Goal: Information Seeking & Learning: Learn about a topic

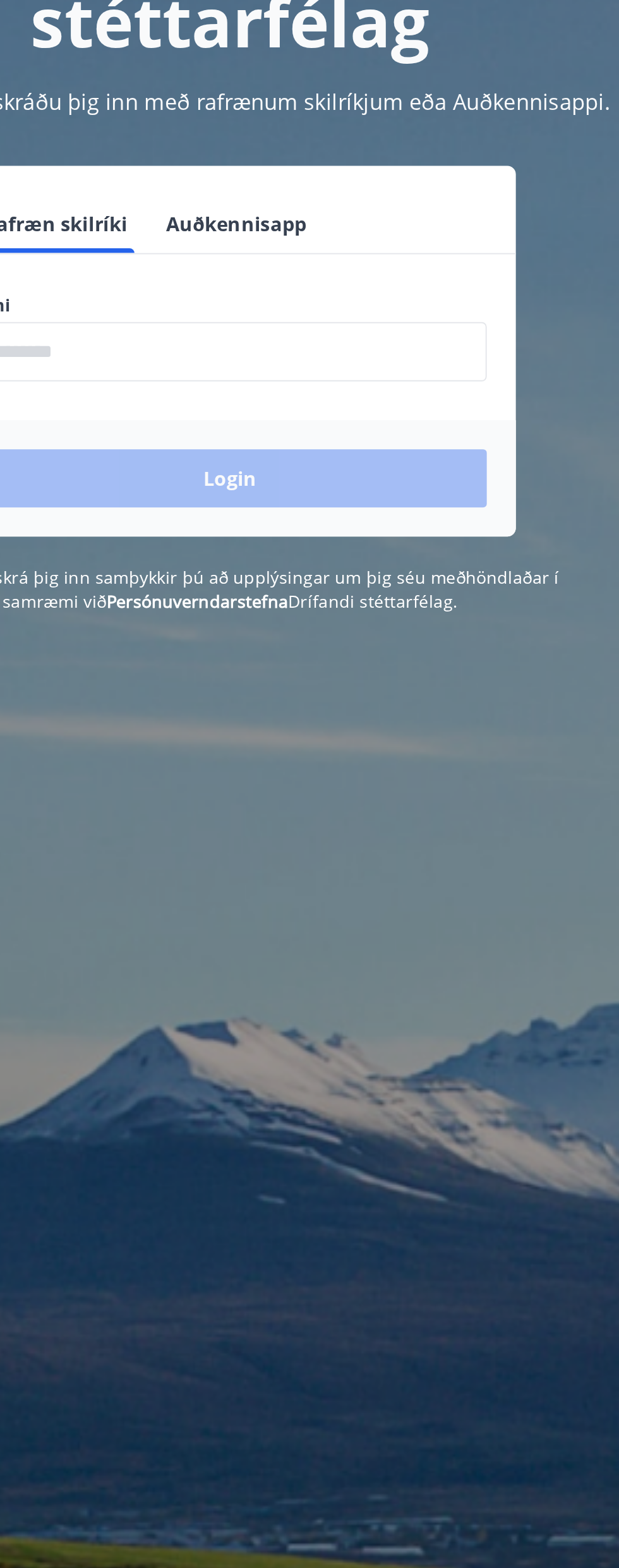
click at [393, 316] on input "phone" at bounding box center [310, 320] width 268 height 31
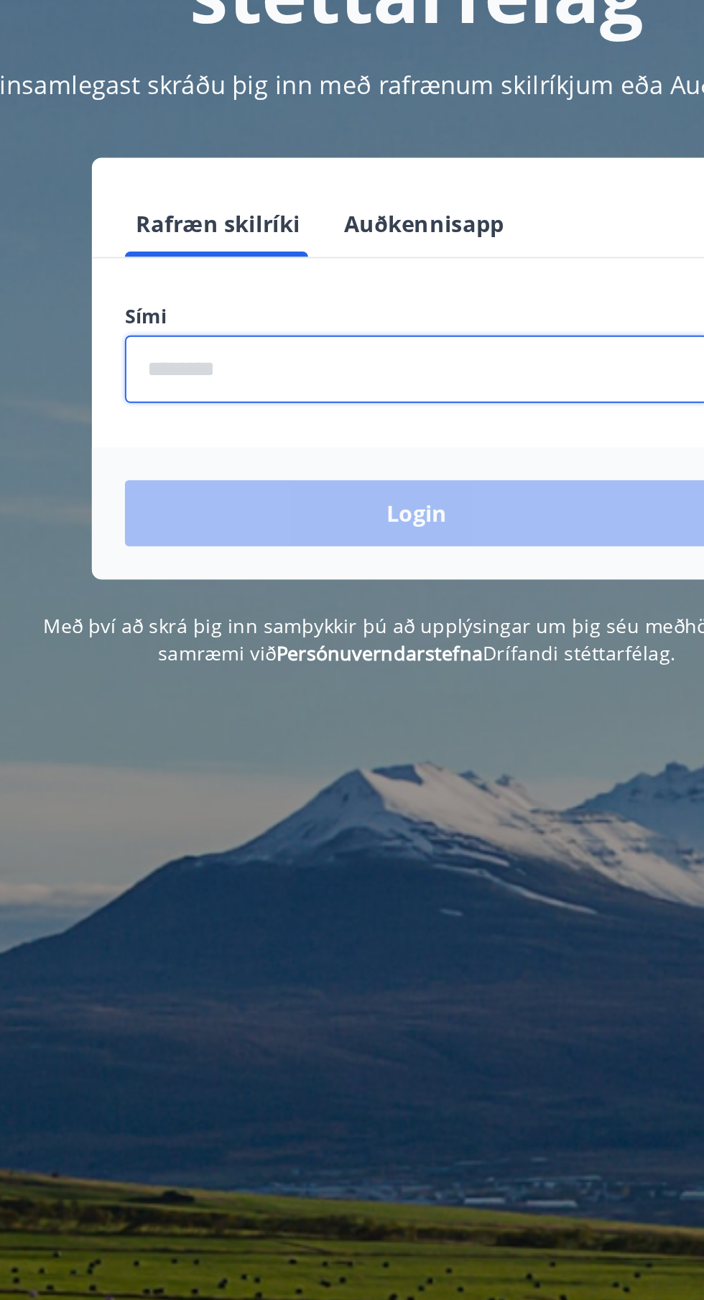
click at [395, 371] on input "phone" at bounding box center [352, 364] width 305 height 35
click at [359, 359] on input "phone" at bounding box center [352, 364] width 305 height 35
type input "********"
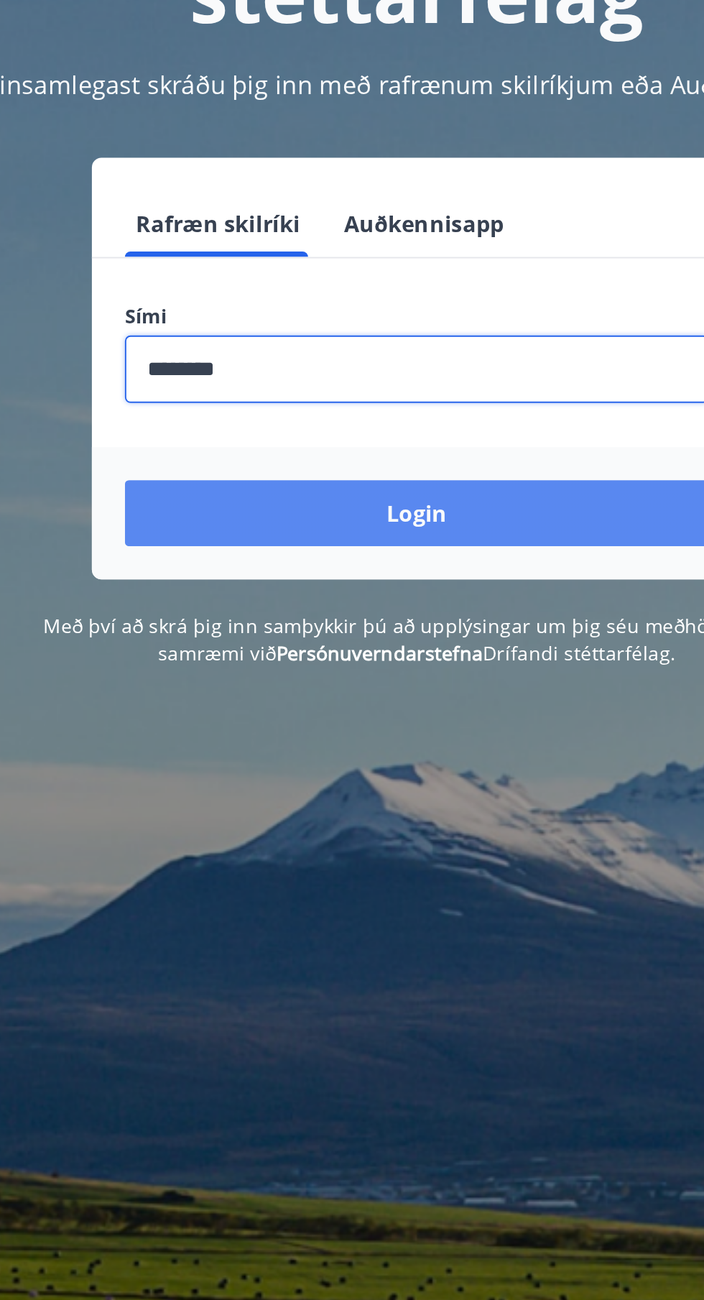
click at [393, 450] on button "Login" at bounding box center [352, 440] width 305 height 35
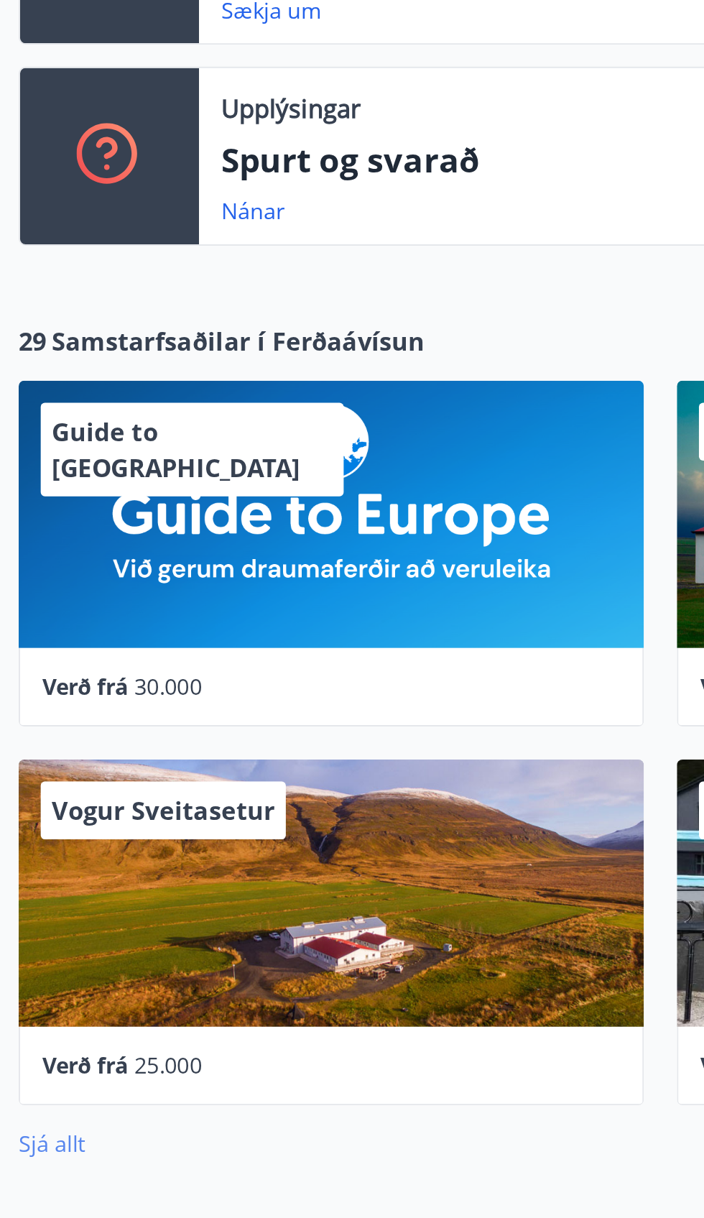
click at [47, 1006] on link "Sjá allt" at bounding box center [34, 1006] width 35 height 16
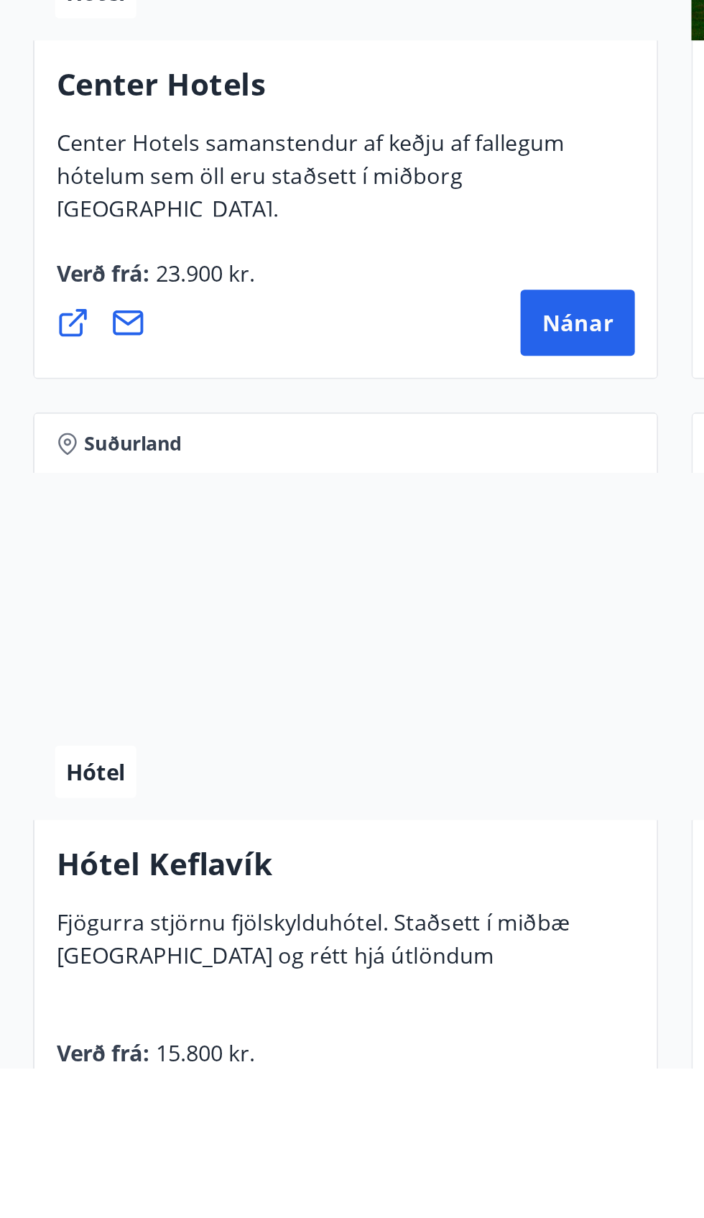
scroll to position [4273, 0]
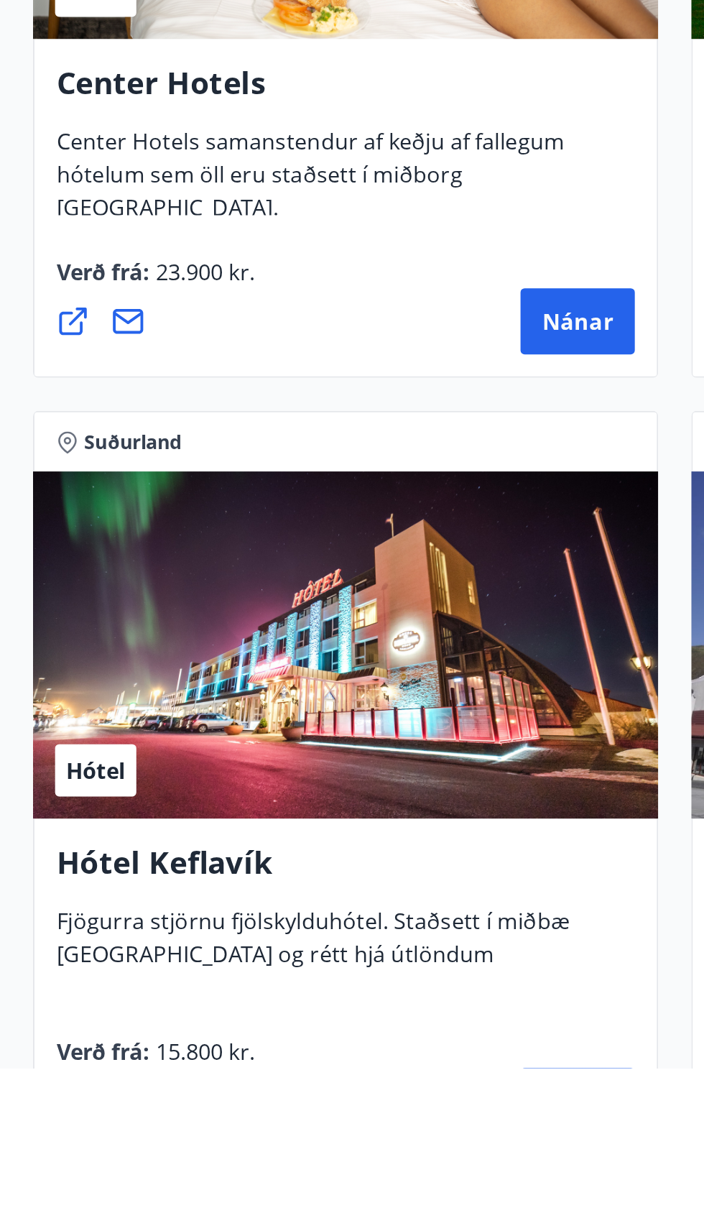
click at [301, 1218] on span "Nánar" at bounding box center [301, 1236] width 37 height 16
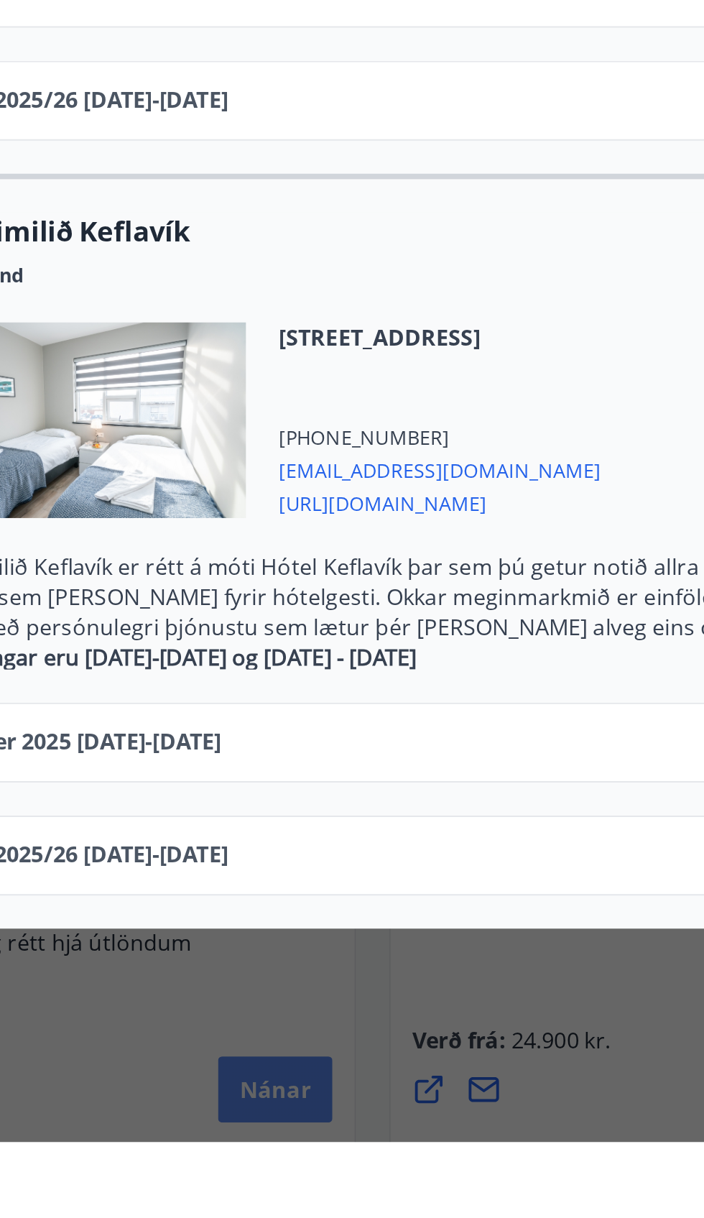
scroll to position [4317, 0]
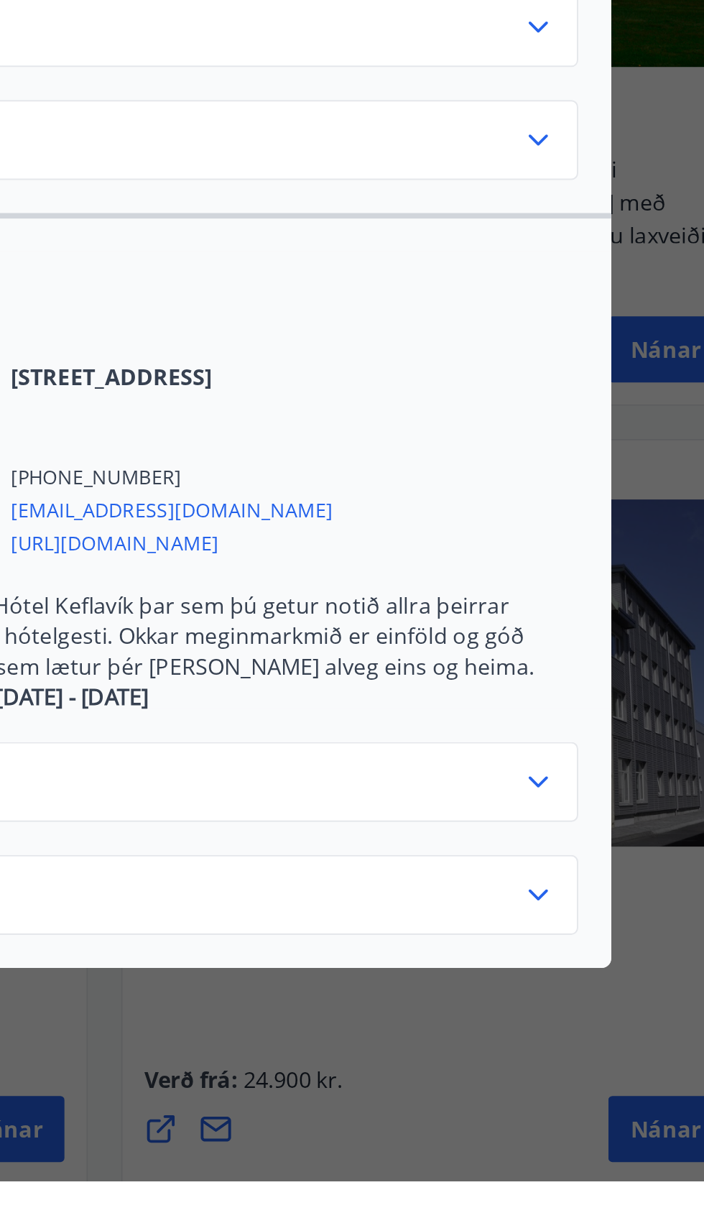
click at [578, 1001] on icon at bounding box center [578, 1009] width 17 height 17
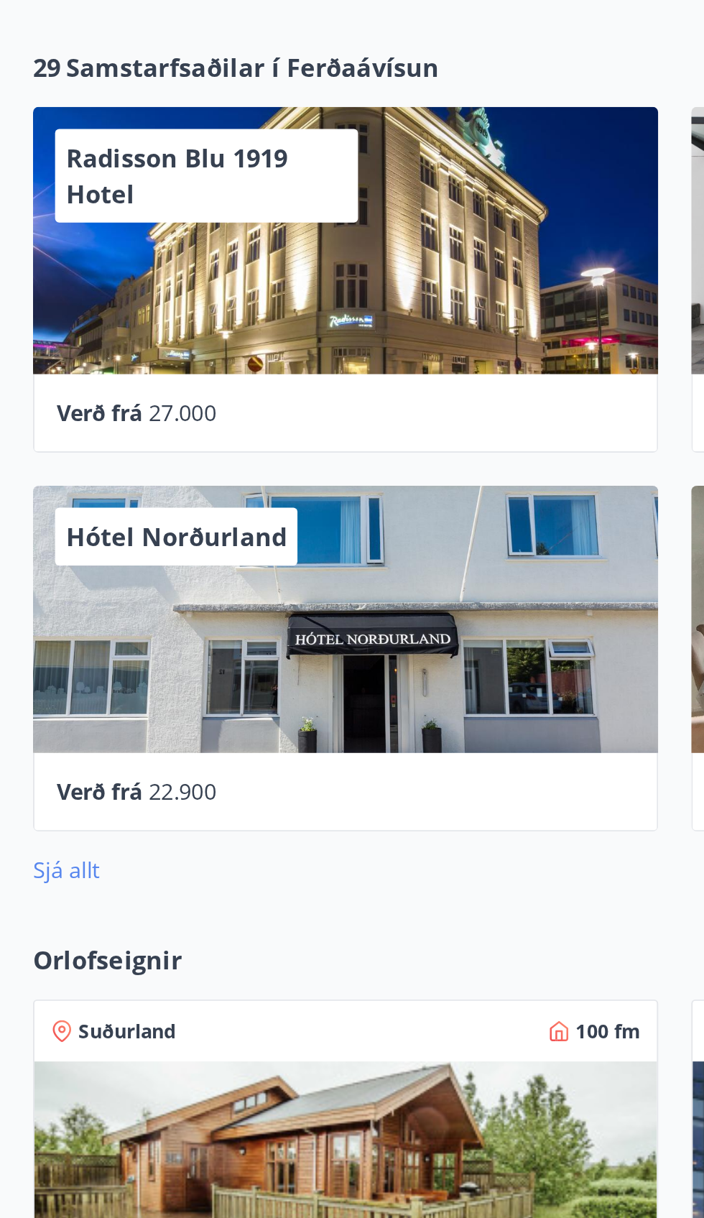
click at [39, 641] on link "Sjá allt" at bounding box center [34, 645] width 35 height 16
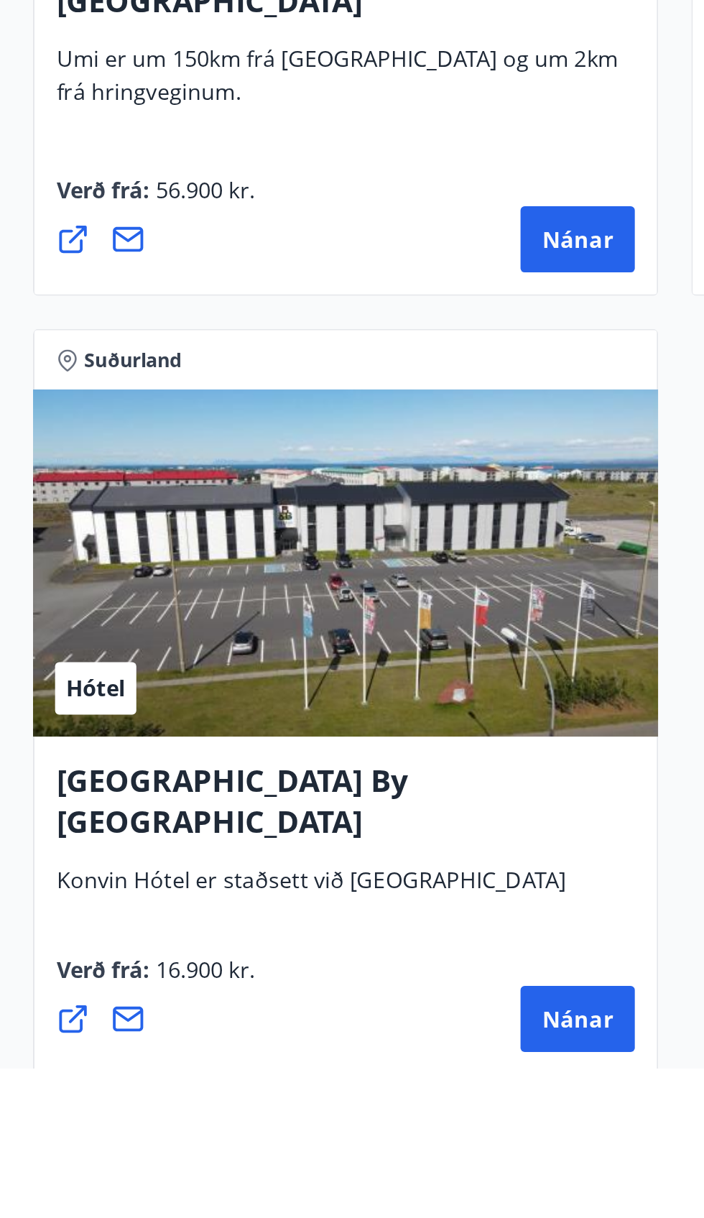
scroll to position [5131, 0]
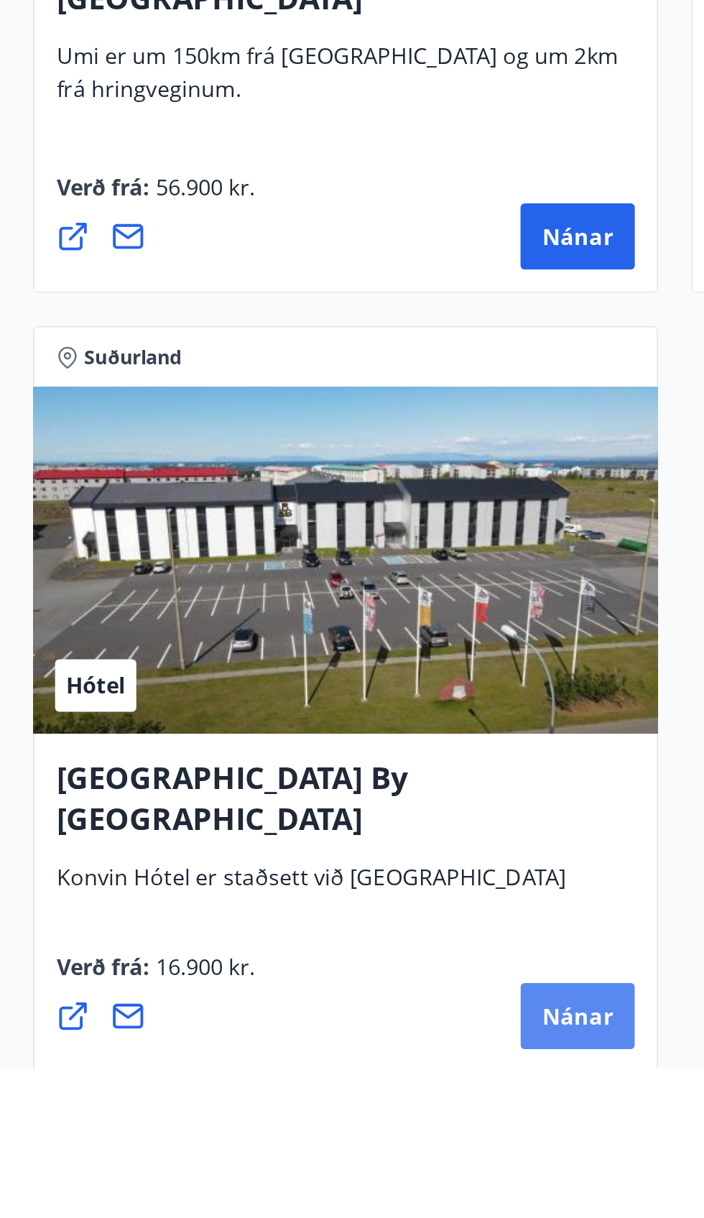
click at [312, 1204] on button "Nánar" at bounding box center [302, 1191] width 60 height 35
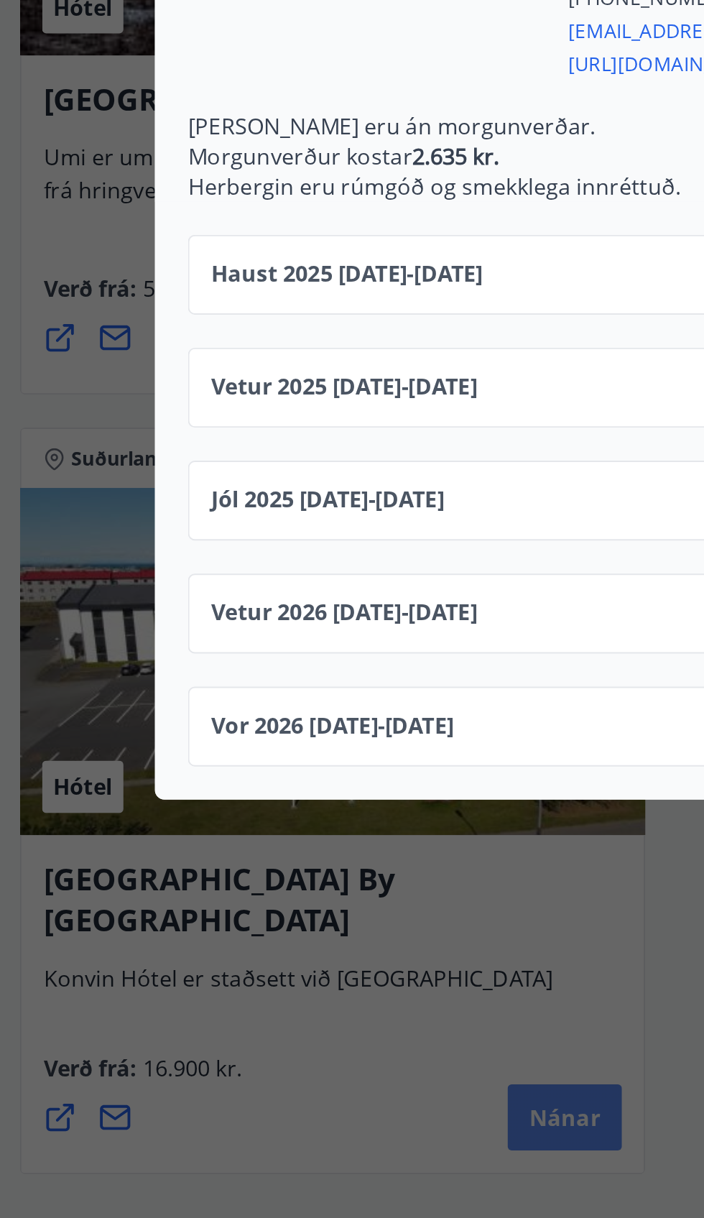
scroll to position [5212, 0]
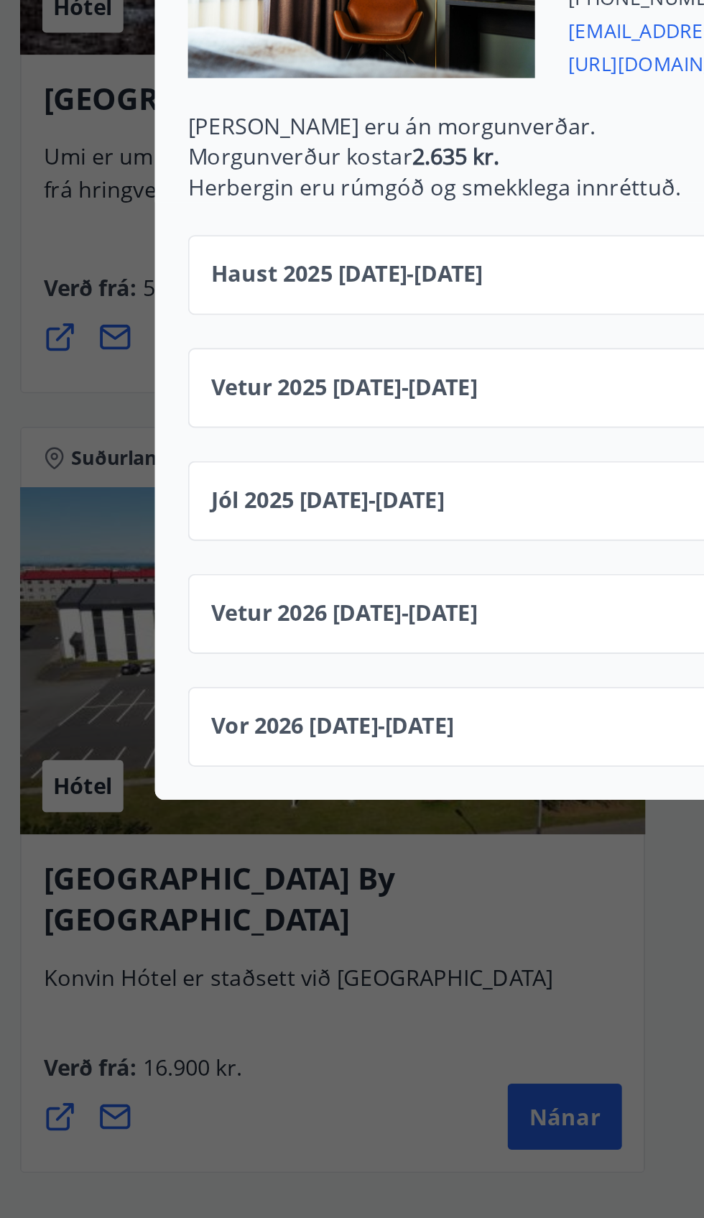
click at [285, 670] on div "Haust 2025 10.09.25 - 31.10.25" at bounding box center [352, 676] width 470 height 29
click at [259, 673] on span "Haust 2025 10.09.25 - 31.10.25" at bounding box center [188, 670] width 142 height 17
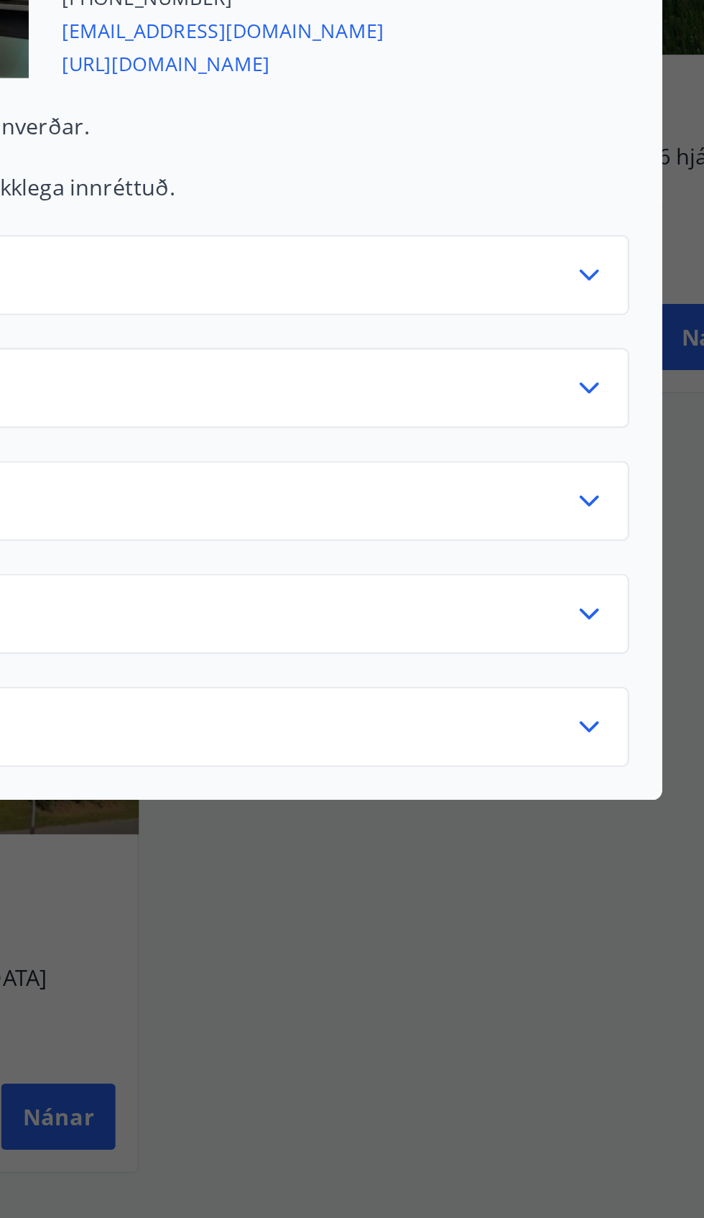
click at [578, 670] on icon at bounding box center [578, 670] width 17 height 17
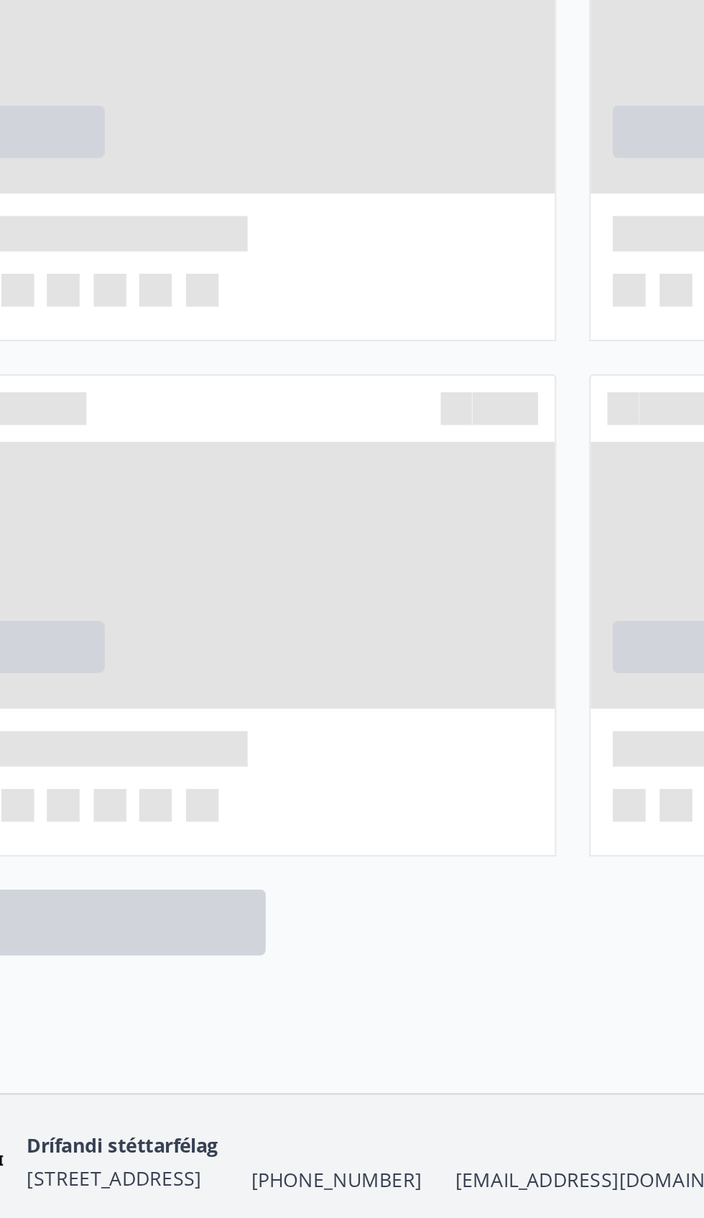
scroll to position [361, 0]
